Goal: Information Seeking & Learning: Learn about a topic

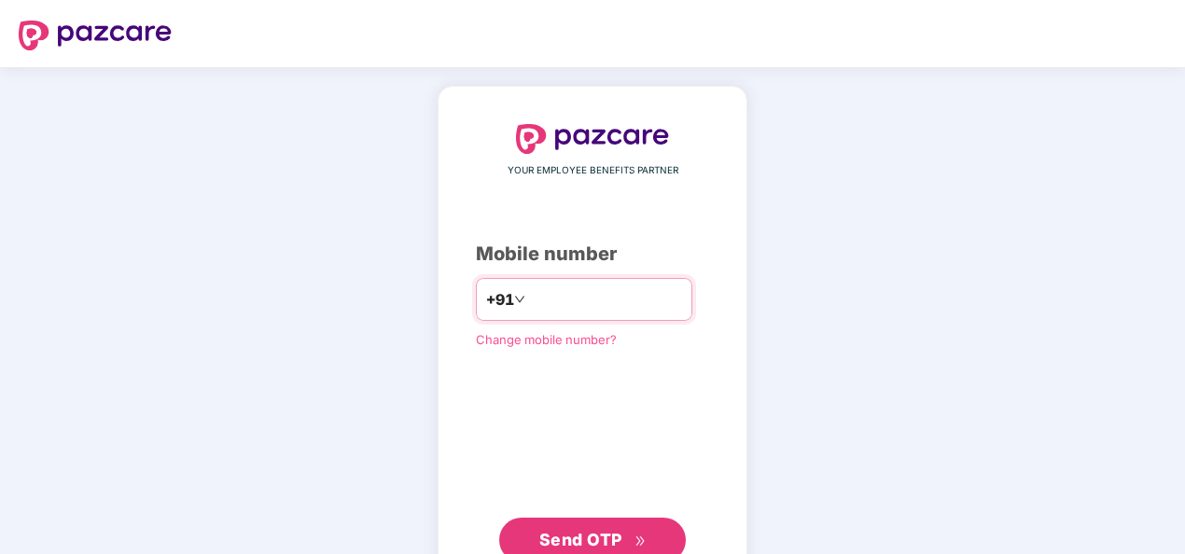
click at [630, 302] on input "number" at bounding box center [605, 300] width 153 height 30
type input "**********"
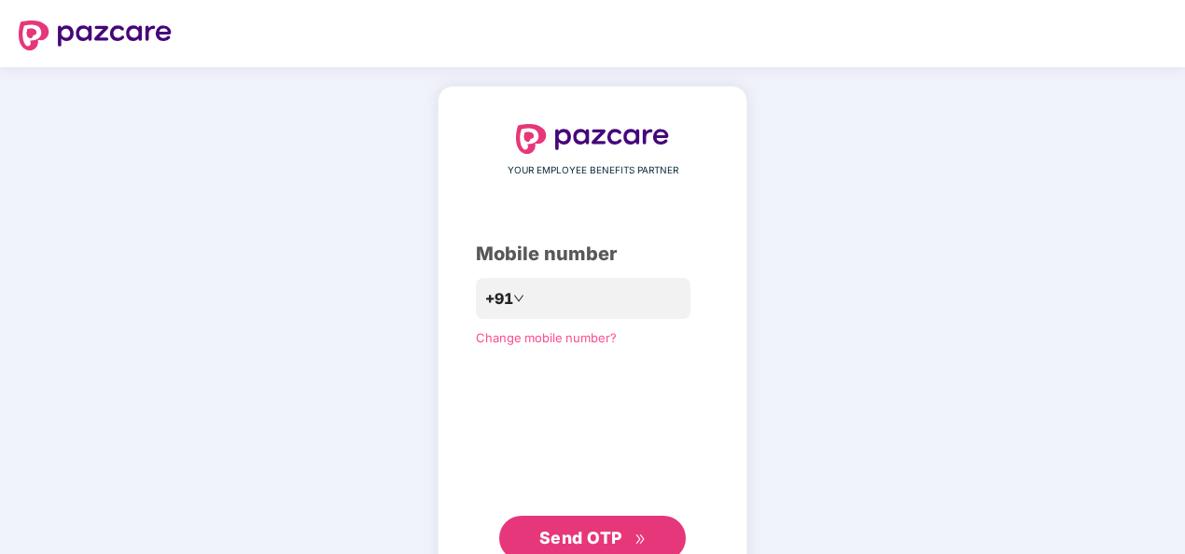
click at [543, 528] on span "Send OTP" at bounding box center [580, 538] width 83 height 20
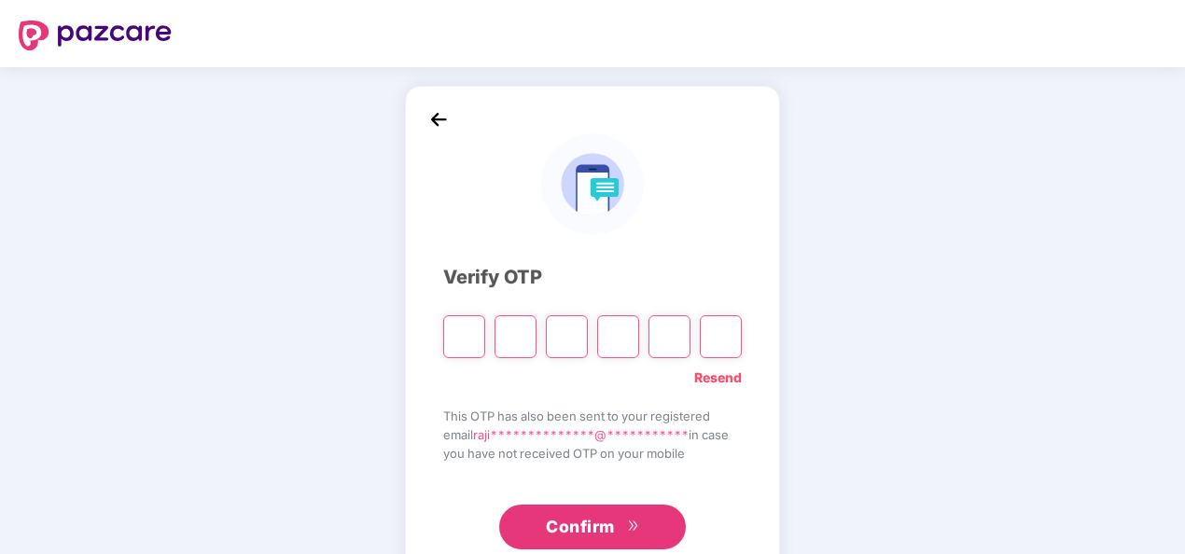
type input "*"
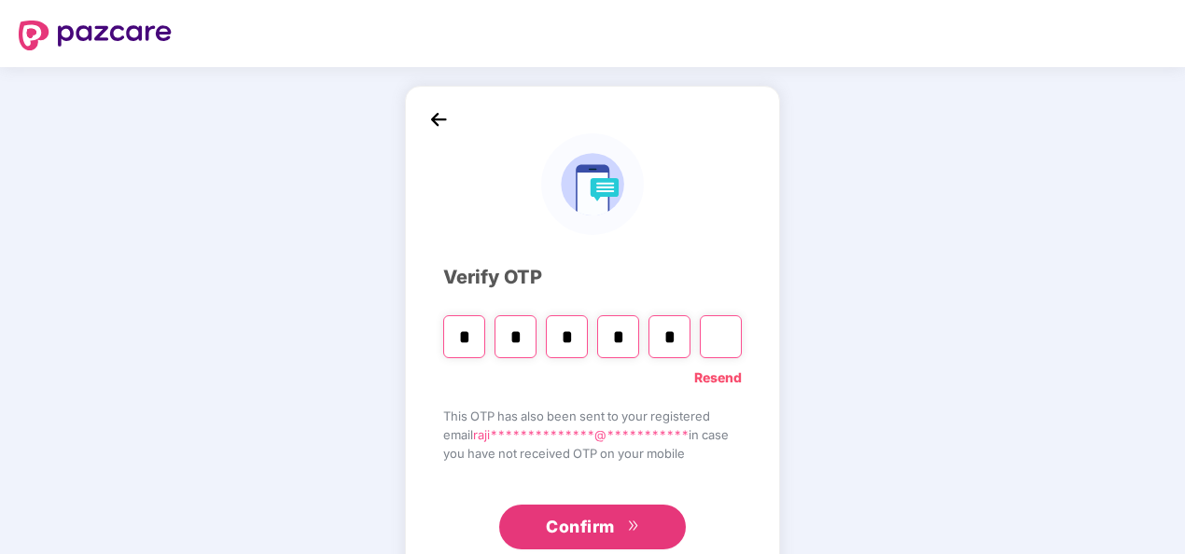
type input "*"
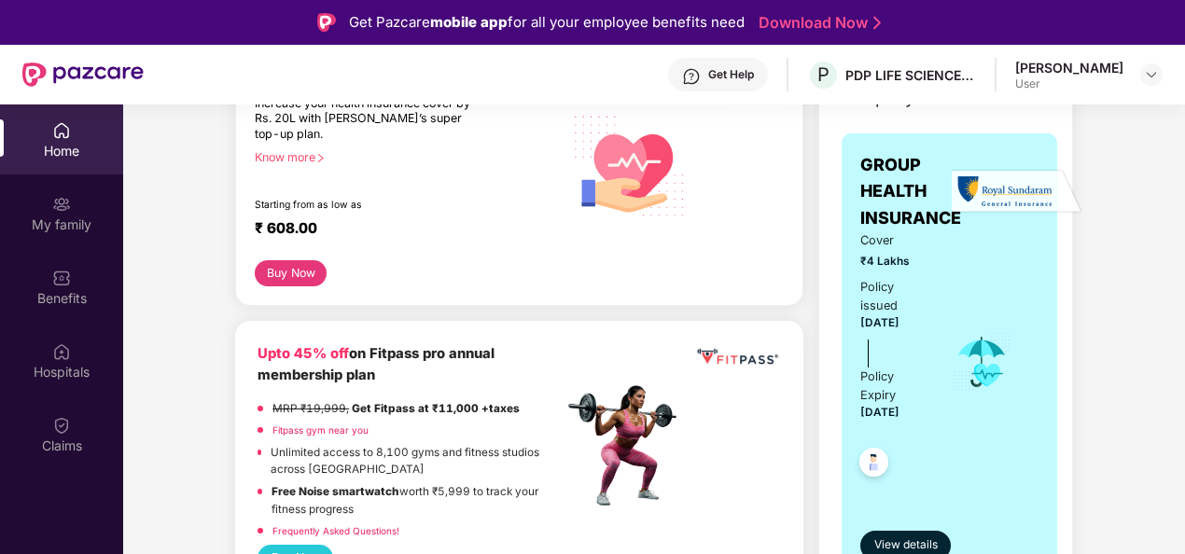
scroll to position [291, 0]
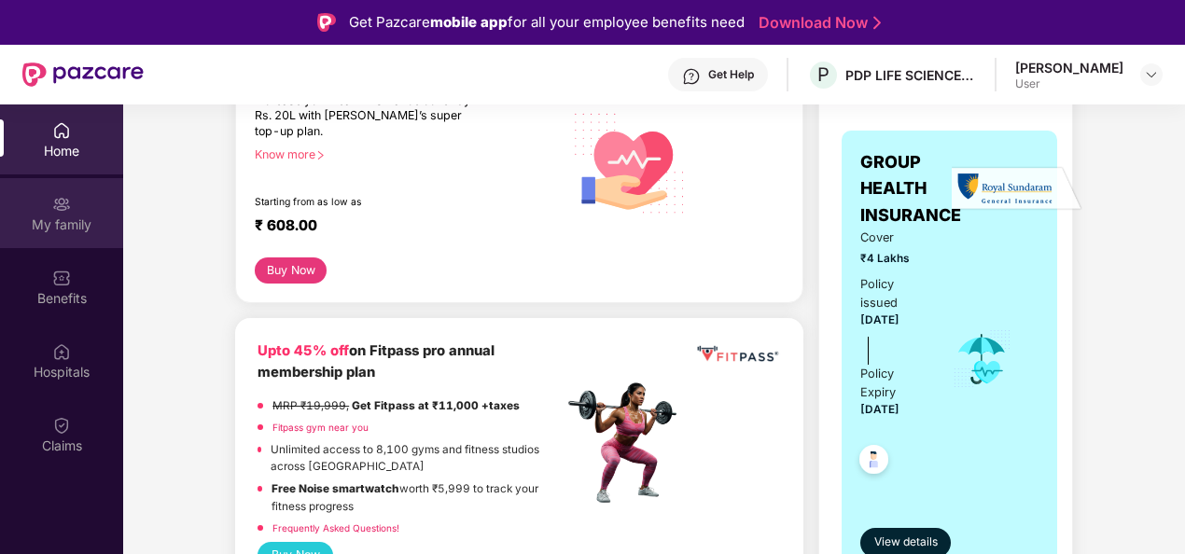
click at [56, 214] on div "My family" at bounding box center [61, 213] width 123 height 70
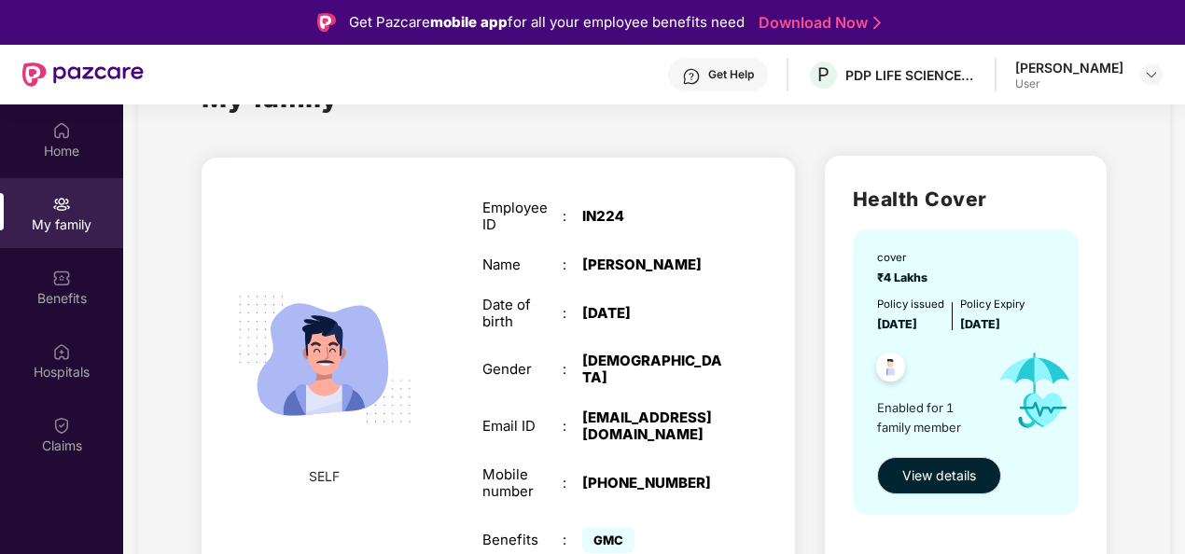
scroll to position [105, 0]
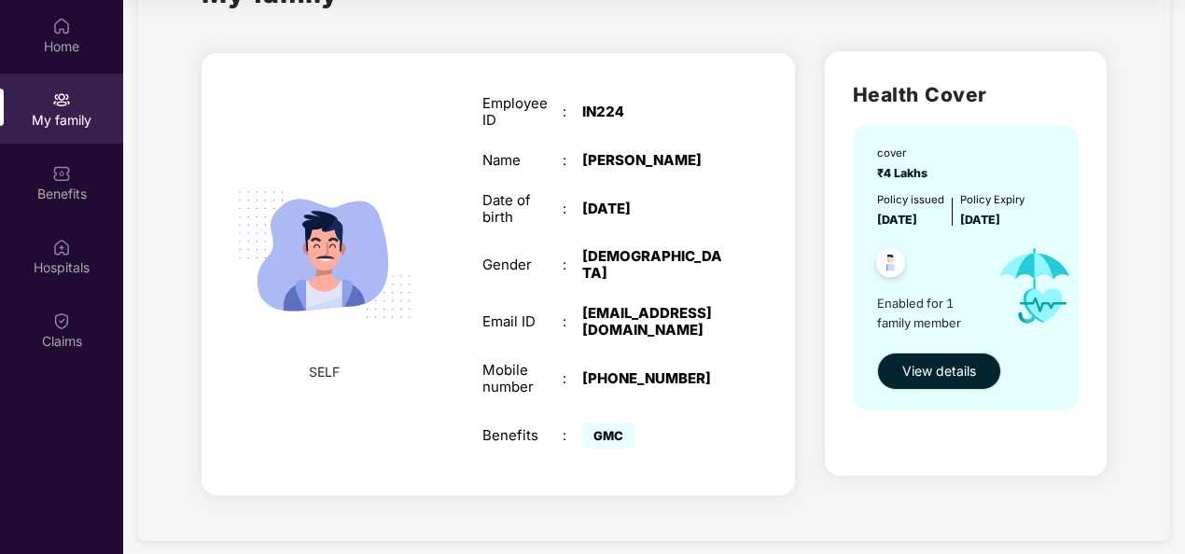
click at [324, 370] on span "SELF" at bounding box center [324, 372] width 31 height 21
click at [911, 370] on span "View details" at bounding box center [940, 371] width 74 height 21
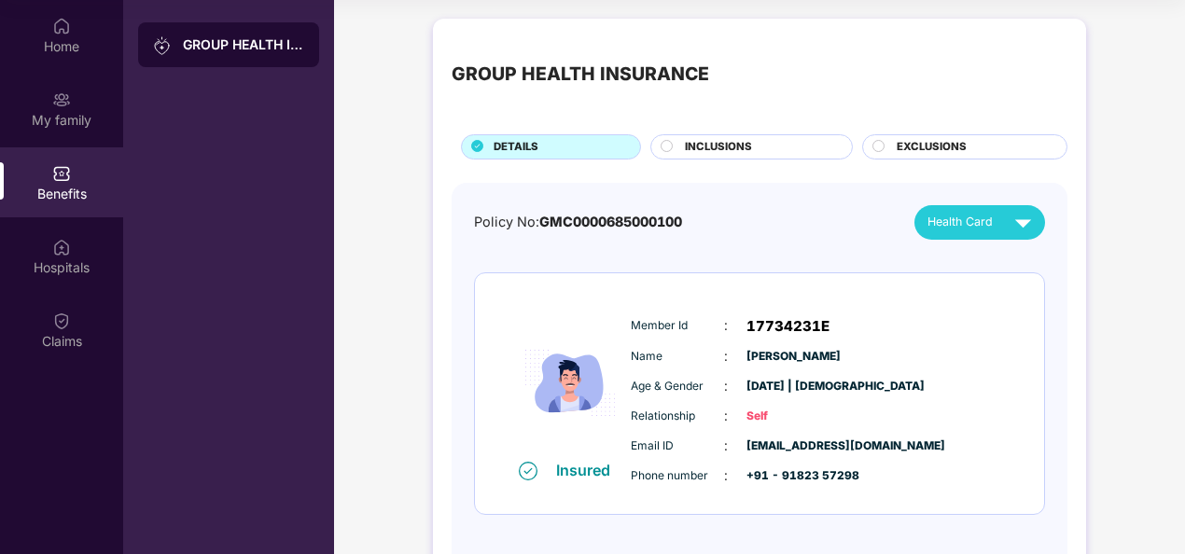
scroll to position [75, 0]
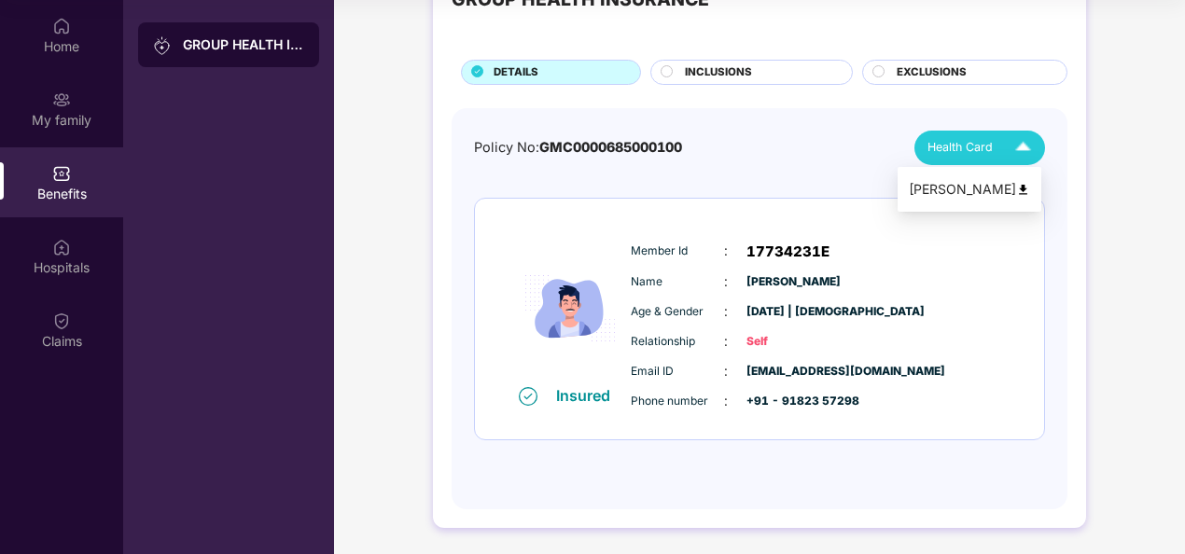
click at [1008, 157] on img at bounding box center [1023, 148] width 33 height 33
click at [1030, 187] on img at bounding box center [1023, 190] width 14 height 14
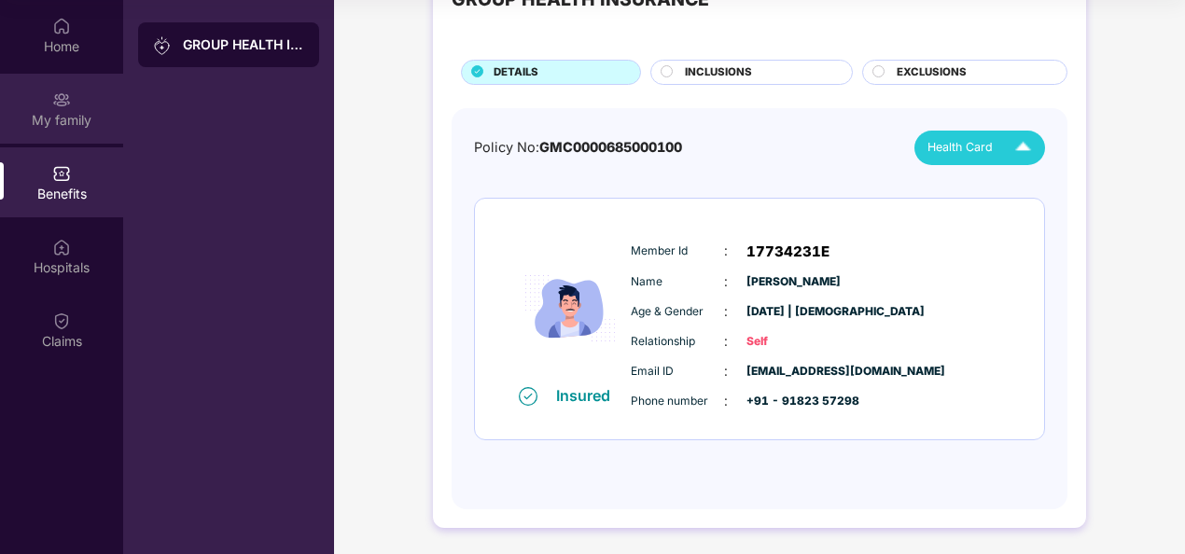
click at [68, 118] on div "My family" at bounding box center [61, 120] width 123 height 19
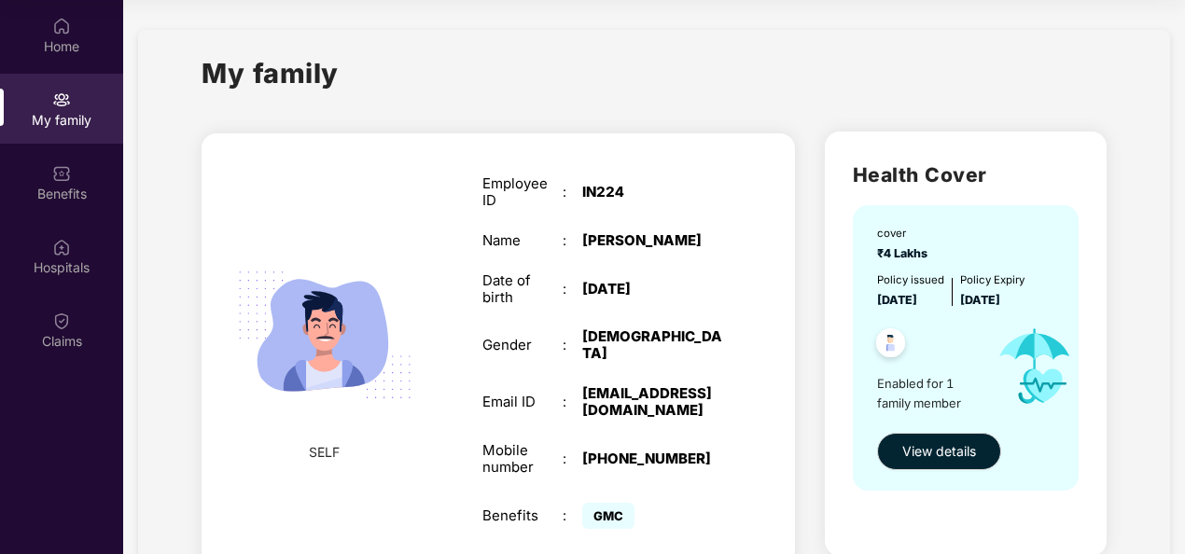
scroll to position [80, 0]
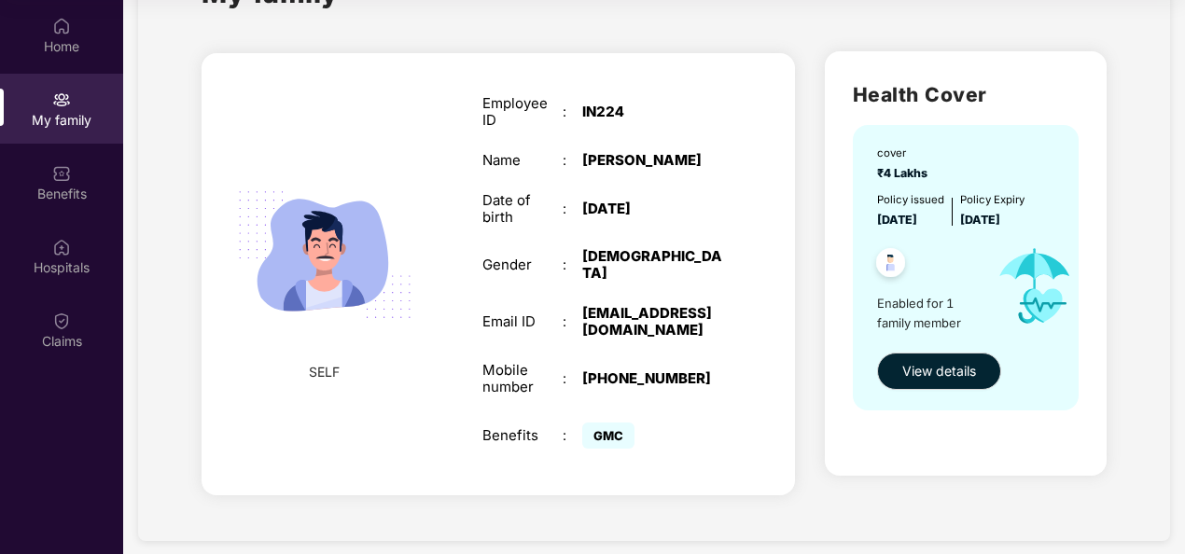
click at [938, 304] on span "Enabled for 1 family member" at bounding box center [929, 313] width 105 height 38
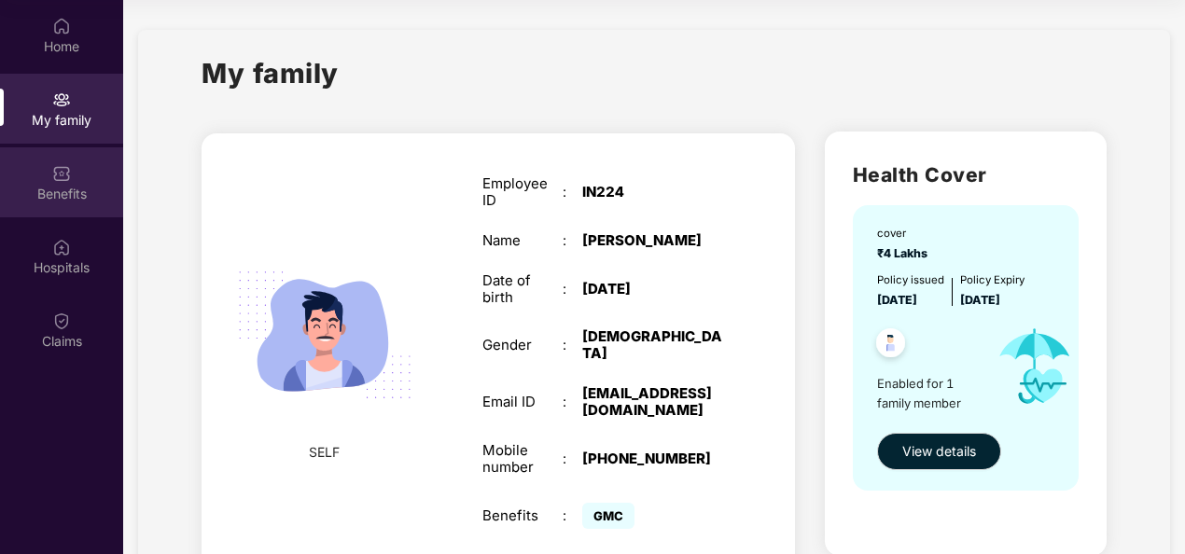
click at [63, 175] on img at bounding box center [61, 173] width 19 height 19
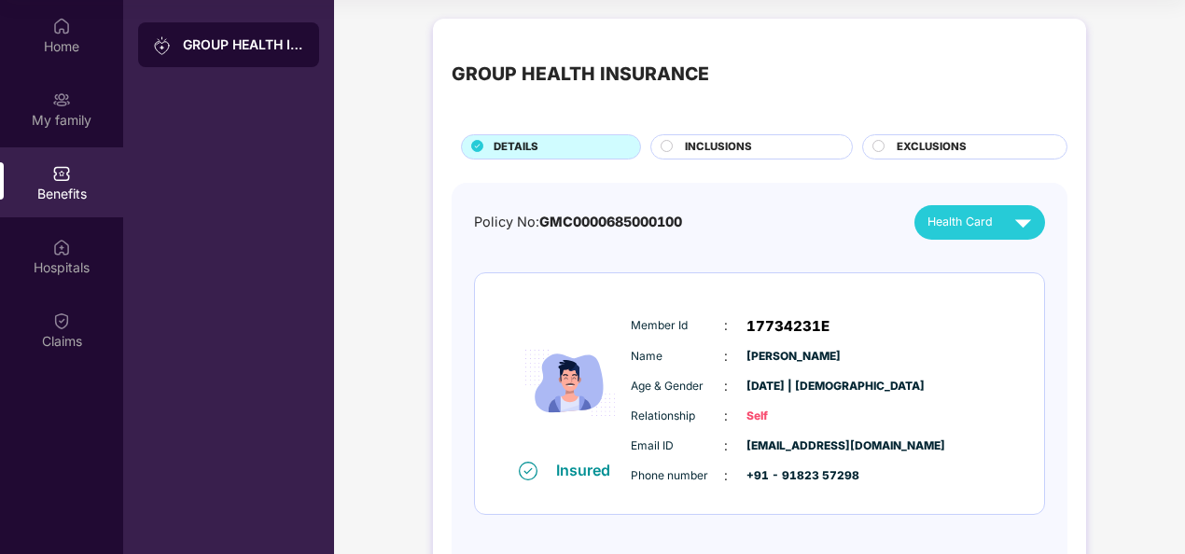
click at [707, 147] on span "INCLUSIONS" at bounding box center [718, 147] width 67 height 17
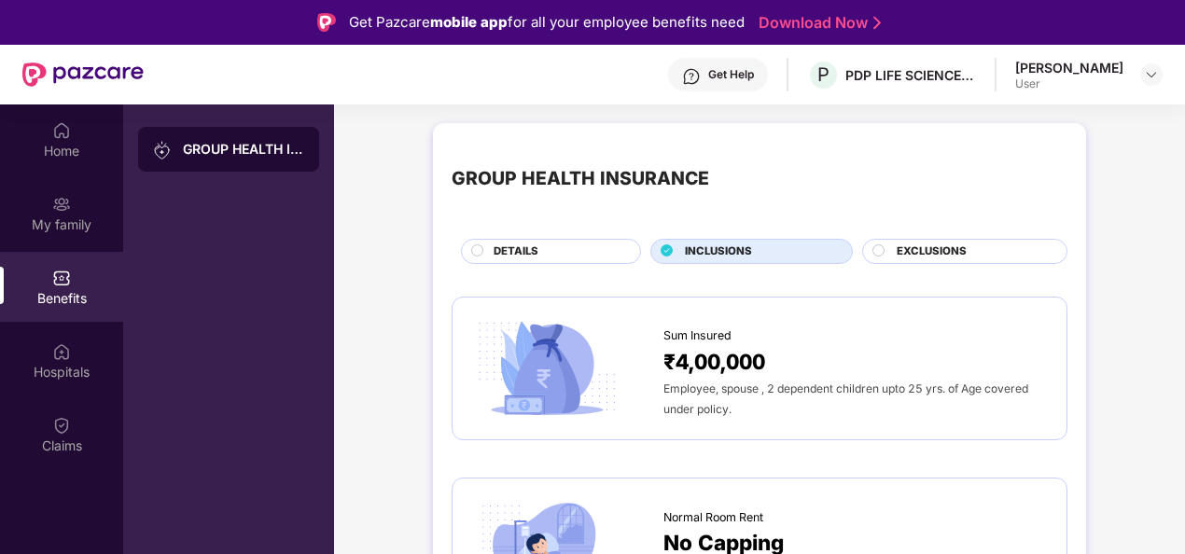
click at [936, 254] on span "EXCLUSIONS" at bounding box center [932, 252] width 70 height 17
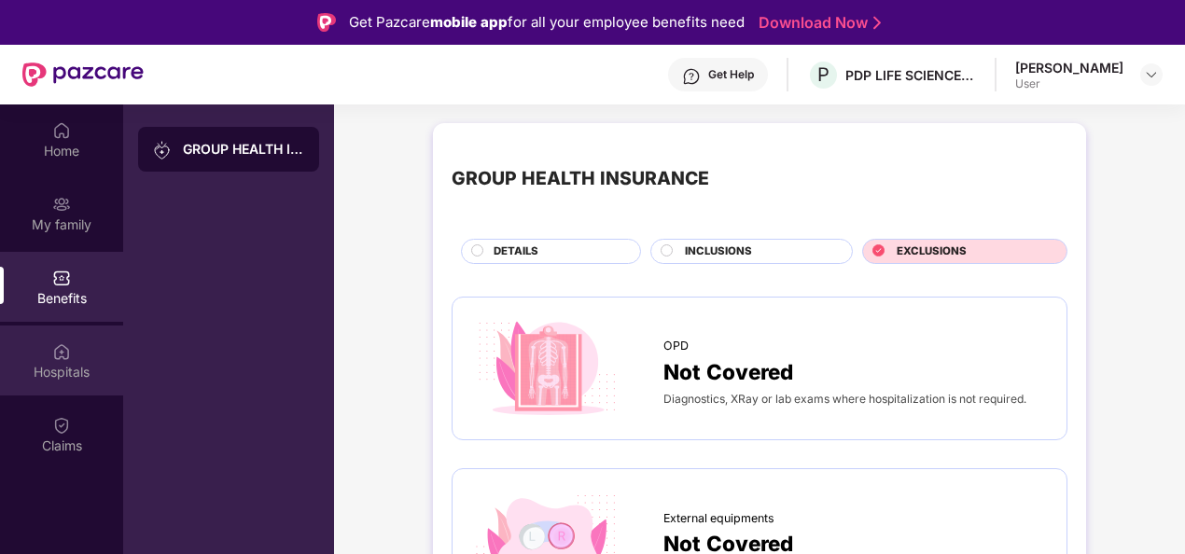
click at [73, 379] on div "Hospitals" at bounding box center [61, 372] width 123 height 19
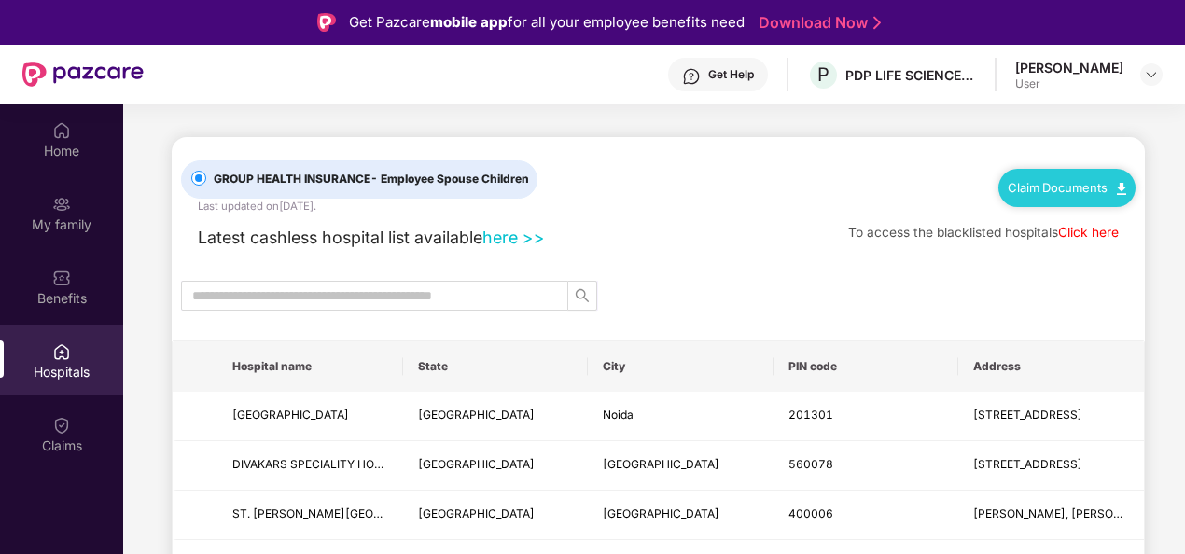
click at [1084, 181] on link "Claim Documents" at bounding box center [1067, 187] width 119 height 15
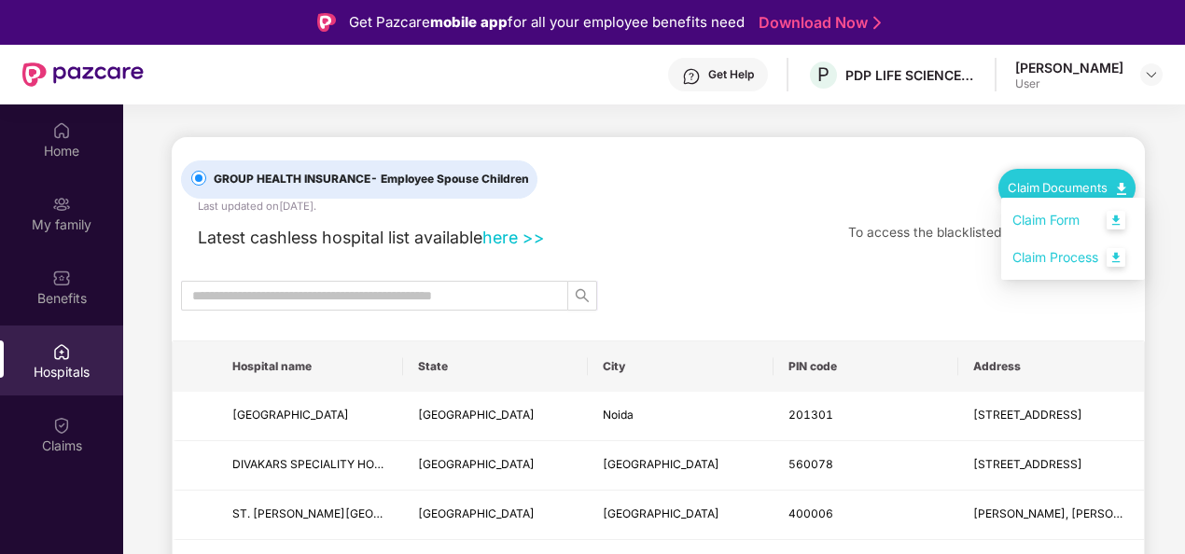
click at [1123, 220] on link "Claim Form" at bounding box center [1073, 221] width 121 height 40
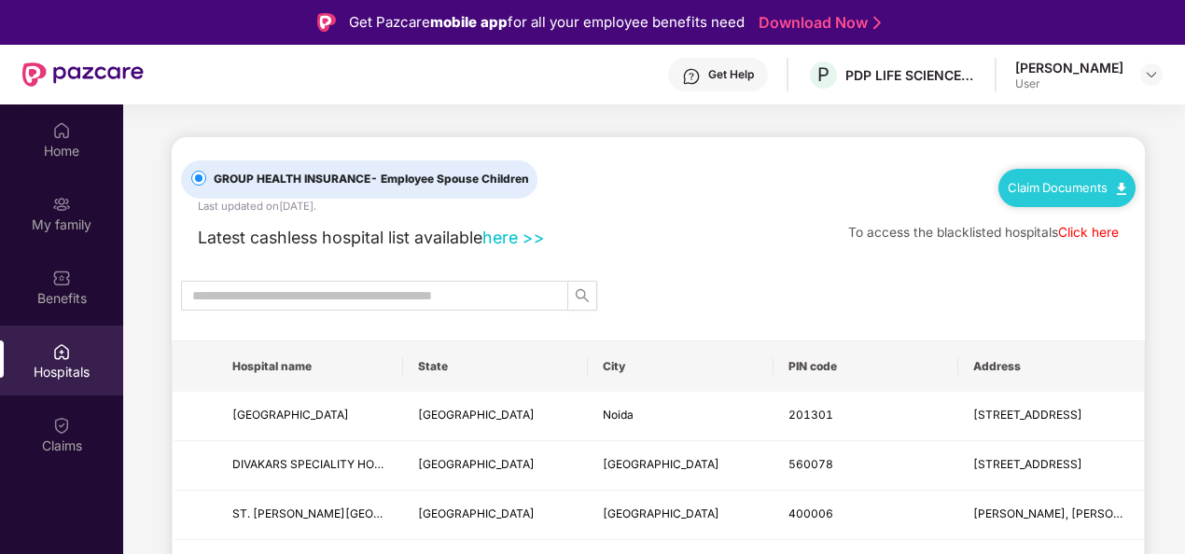
click at [1068, 189] on link "Claim Documents" at bounding box center [1067, 187] width 119 height 15
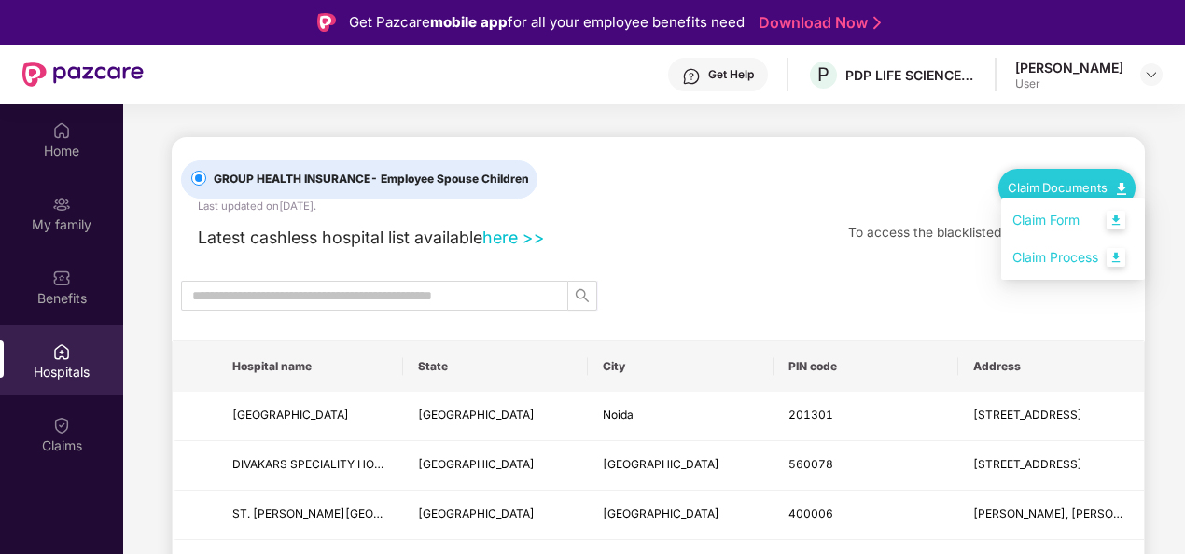
click at [1114, 258] on link "Claim Process" at bounding box center [1073, 258] width 121 height 40
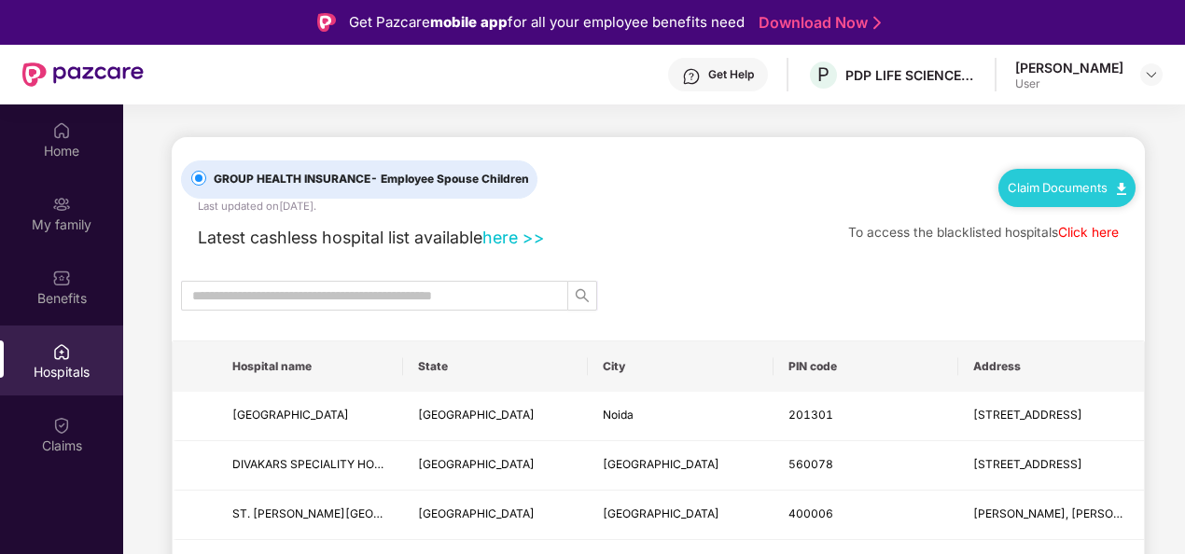
click at [1073, 235] on link "Click here" at bounding box center [1088, 232] width 61 height 15
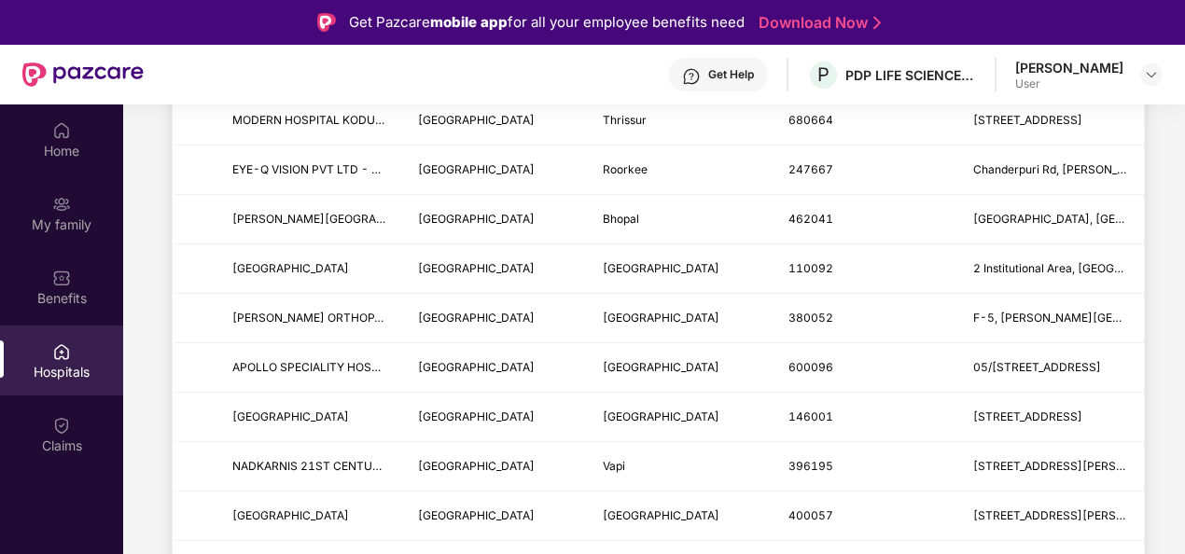
scroll to position [699, 0]
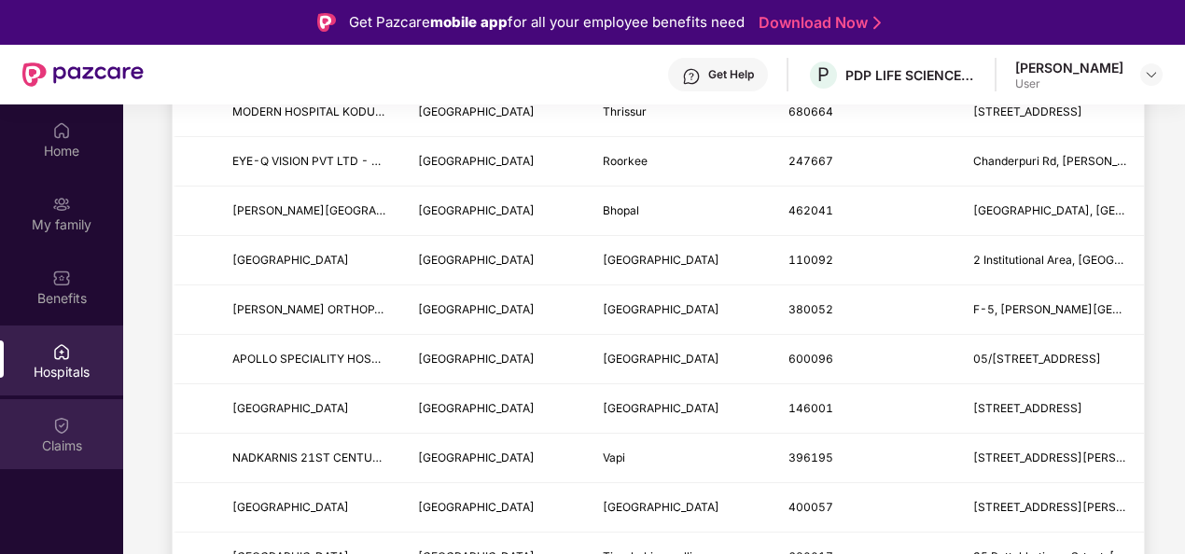
click at [69, 443] on div "Claims" at bounding box center [61, 446] width 123 height 19
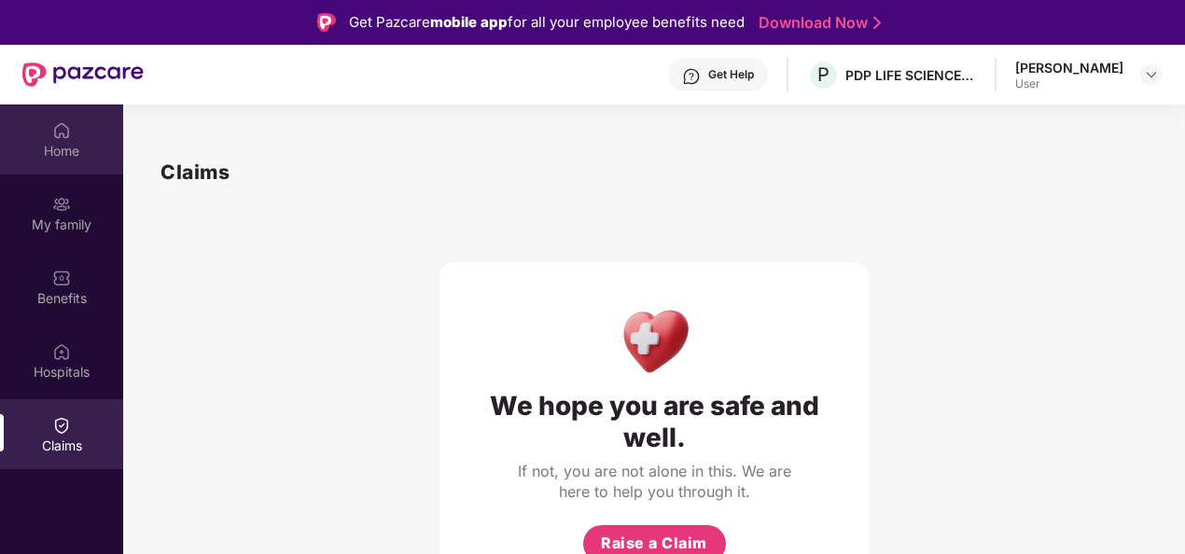
click at [58, 142] on div "Home" at bounding box center [61, 151] width 123 height 19
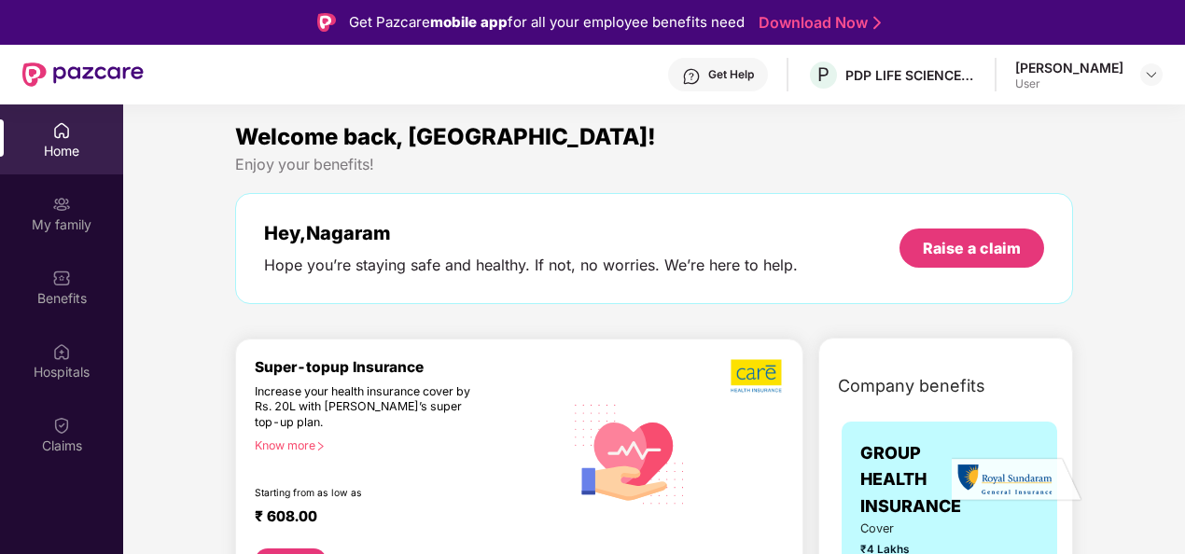
click at [708, 75] on div "Get Help" at bounding box center [731, 74] width 46 height 15
click at [1154, 77] on img at bounding box center [1151, 74] width 15 height 15
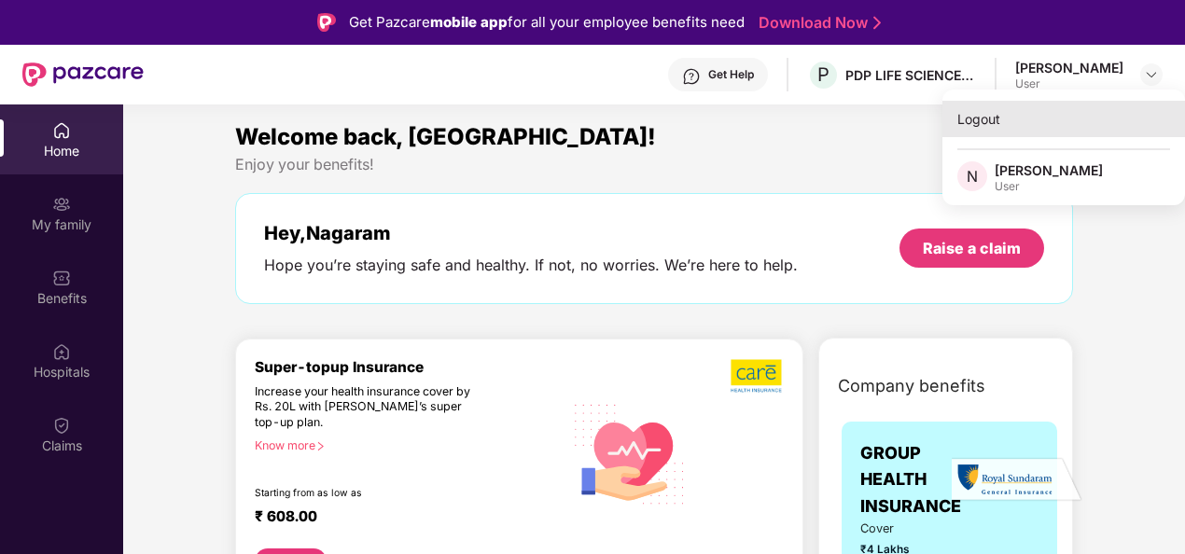
click at [1050, 135] on div "Logout" at bounding box center [1064, 119] width 243 height 36
